Goal: Navigation & Orientation: Understand site structure

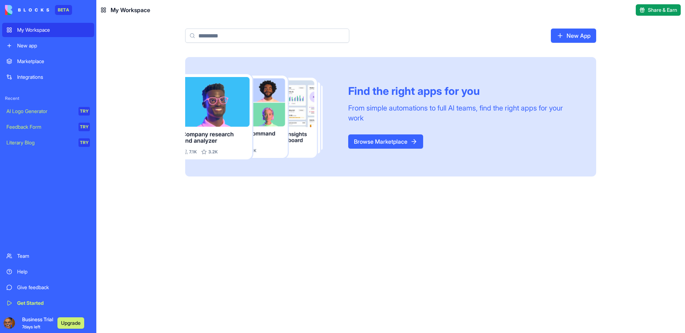
click at [47, 48] on div "New app" at bounding box center [53, 45] width 73 height 7
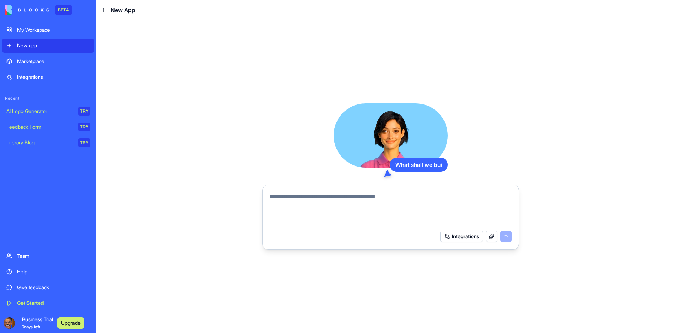
click at [46, 64] on div "Marketplace" at bounding box center [53, 61] width 73 height 7
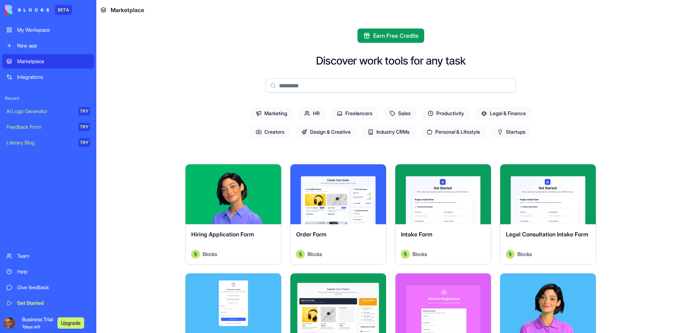
click at [38, 74] on div "Integrations" at bounding box center [53, 76] width 73 height 7
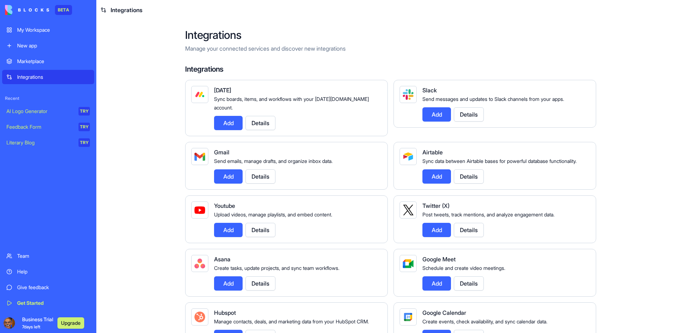
click at [45, 34] on link "My Workspace" at bounding box center [48, 30] width 92 height 14
